Goal: Navigation & Orientation: Find specific page/section

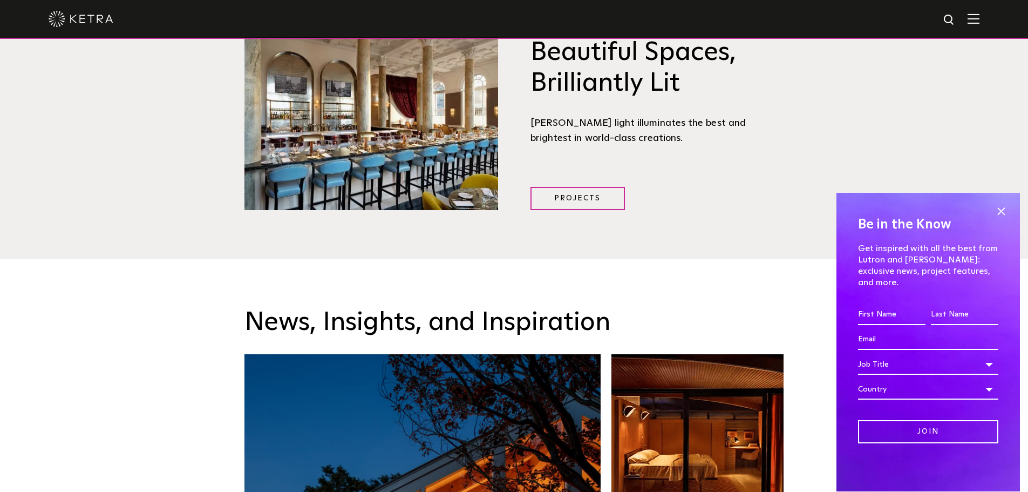
scroll to position [1511, 0]
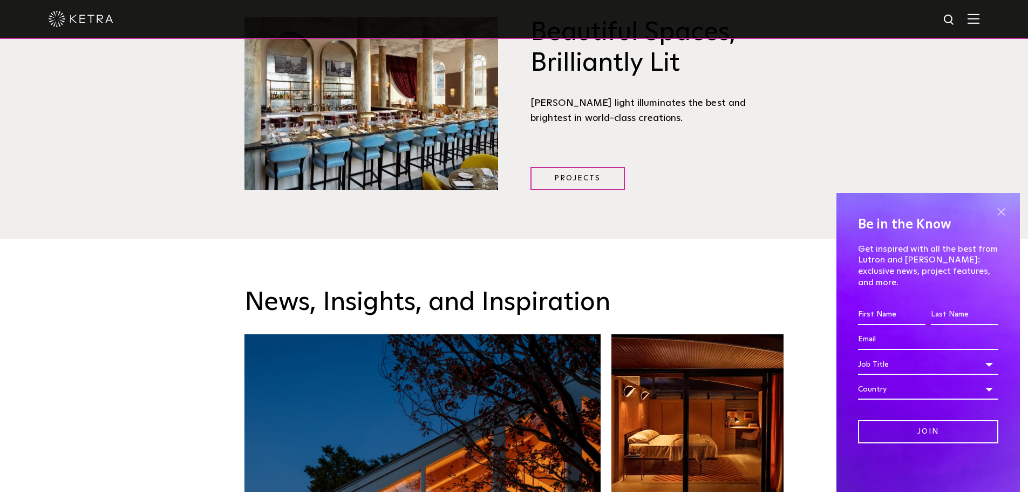
click at [998, 220] on span at bounding box center [1001, 211] width 16 height 16
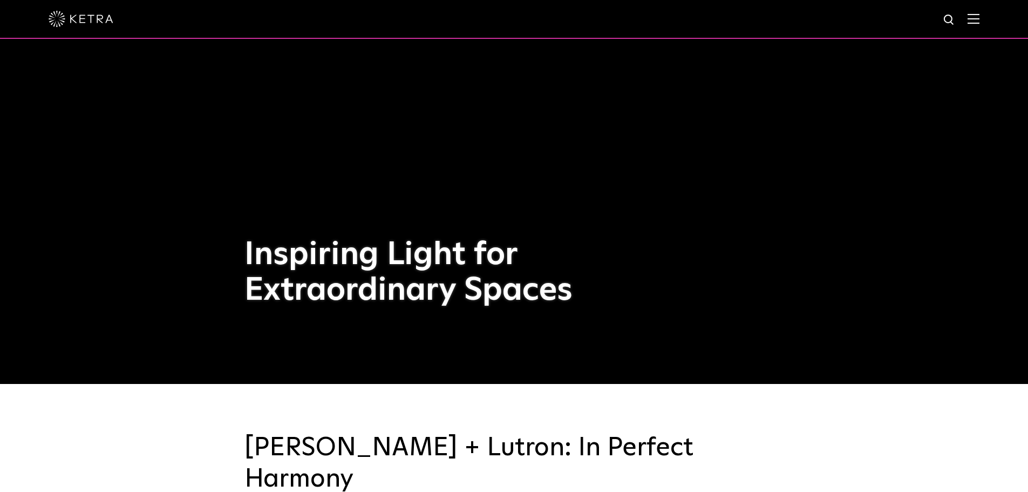
scroll to position [0, 0]
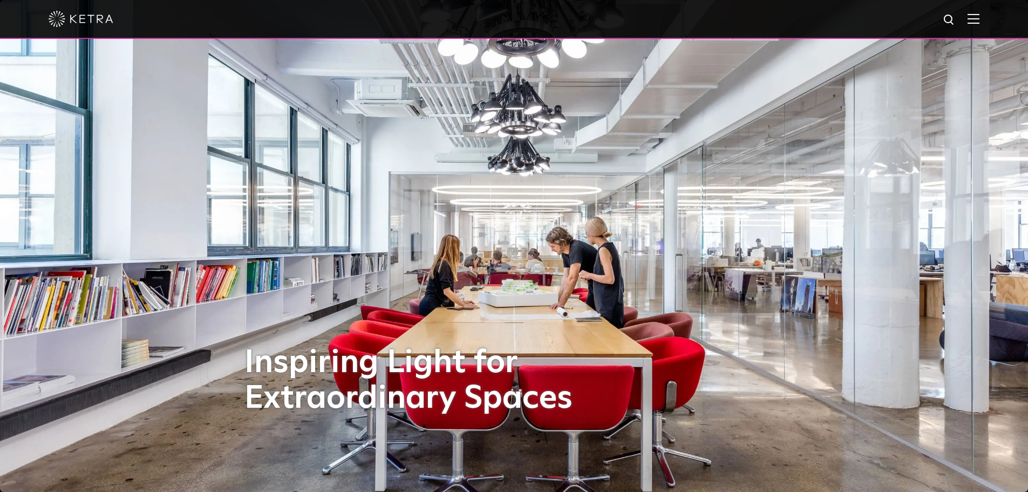
click at [989, 17] on div at bounding box center [514, 19] width 1028 height 39
click at [980, 19] on img at bounding box center [974, 18] width 12 height 10
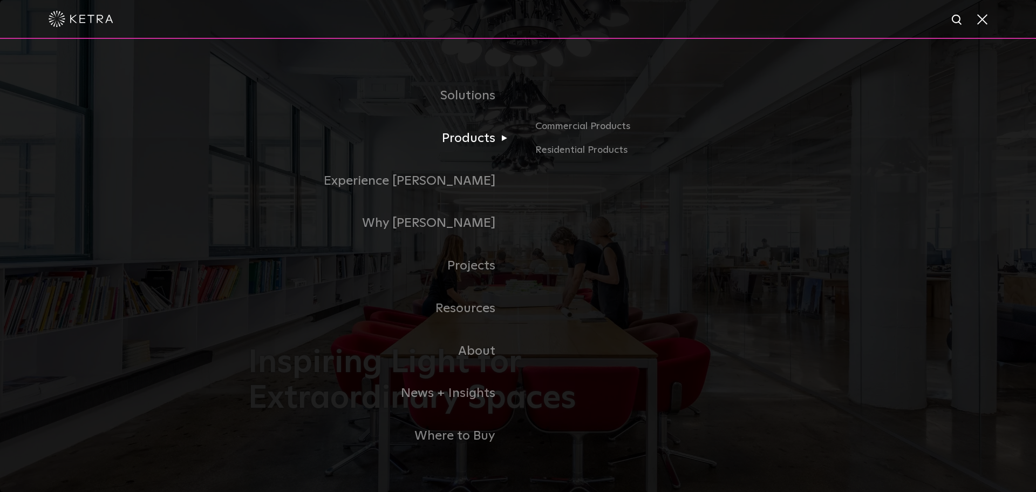
click at [470, 141] on link "Products" at bounding box center [383, 138] width 270 height 43
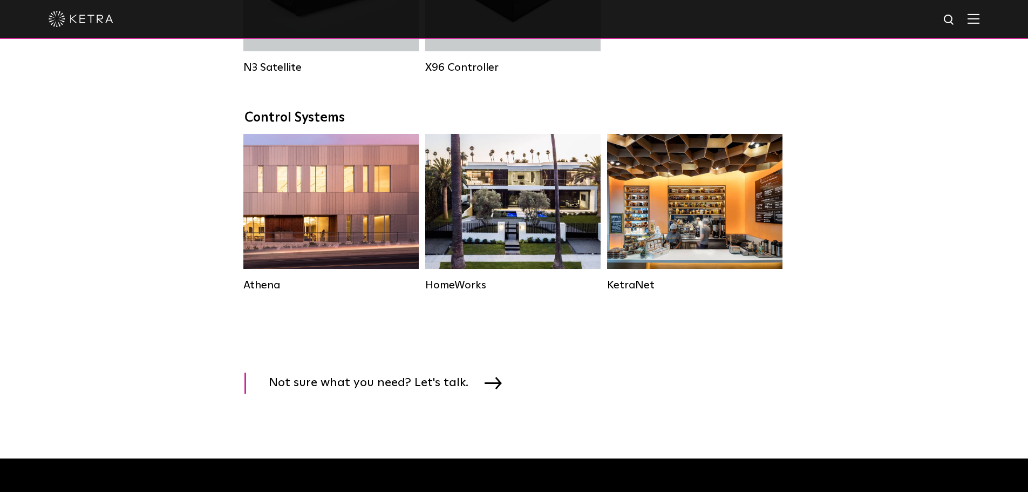
scroll to position [1565, 0]
